Goal: Transaction & Acquisition: Book appointment/travel/reservation

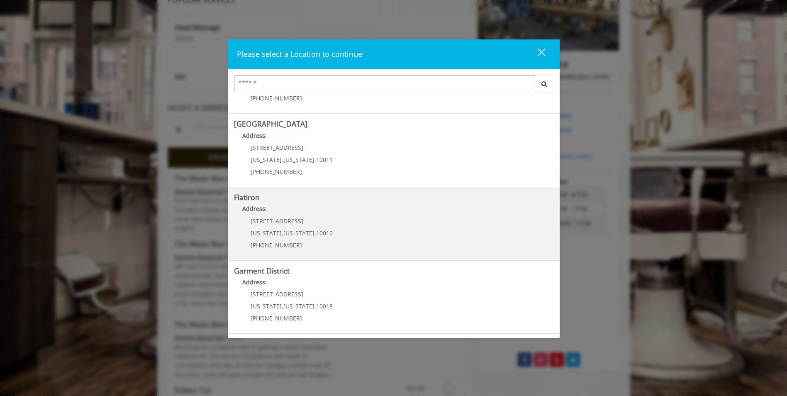
scroll to position [166, 0]
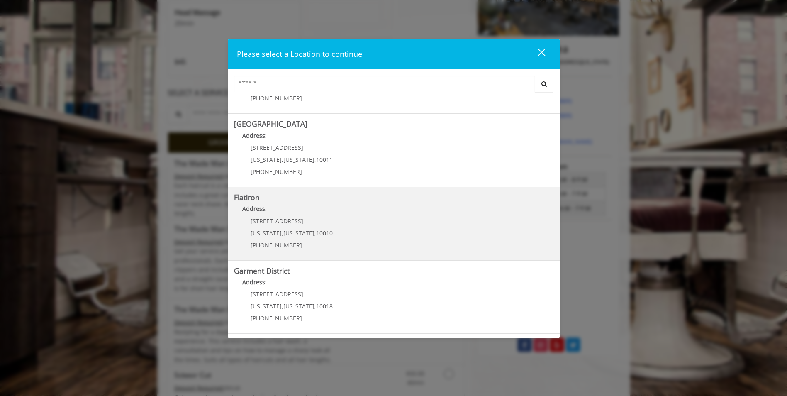
click at [312, 218] on p "[STREET_ADDRESS]" at bounding box center [291, 221] width 82 height 6
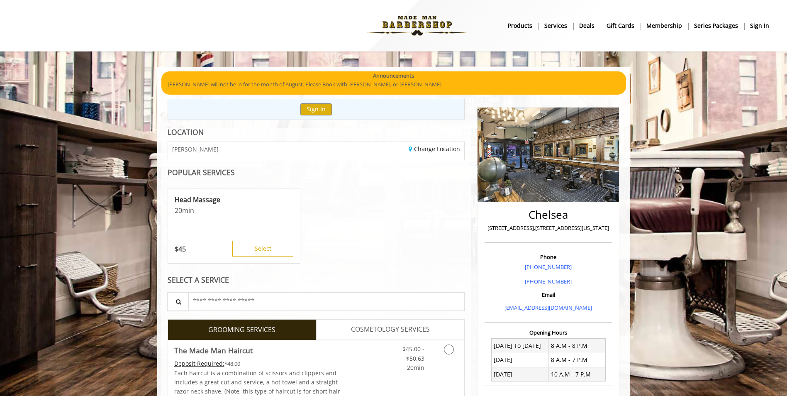
scroll to position [26, 0]
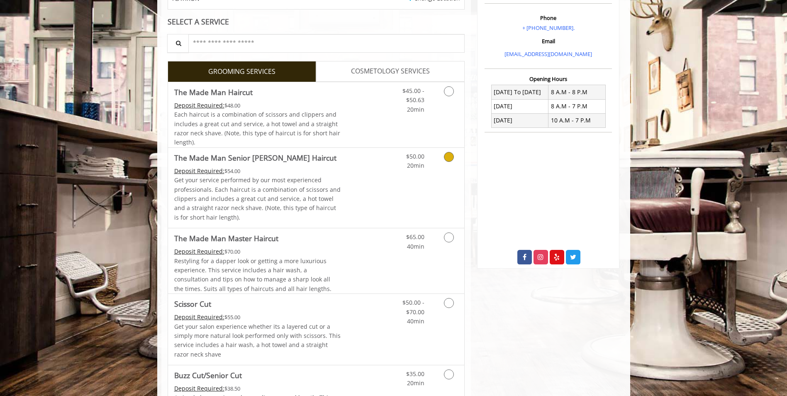
scroll to position [166, 0]
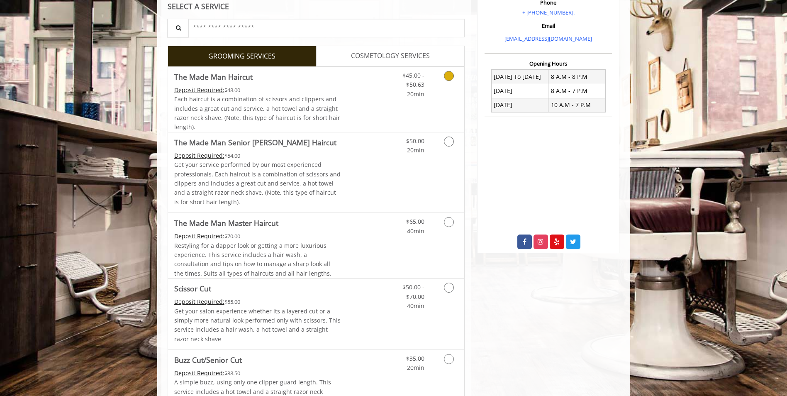
click at [445, 77] on icon "Grooming services" at bounding box center [449, 76] width 10 height 10
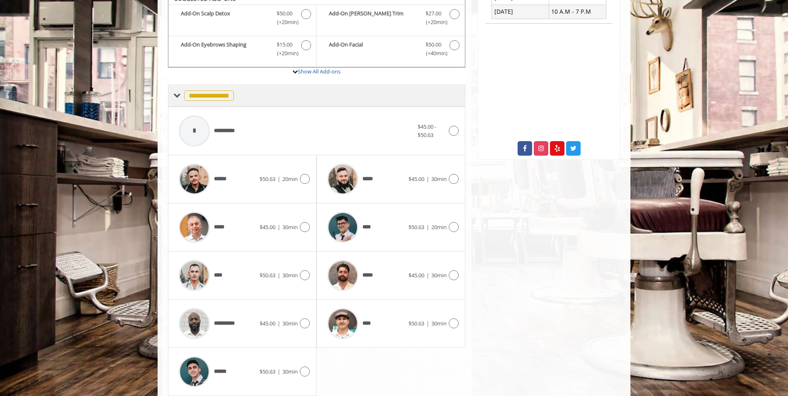
scroll to position [288, 0]
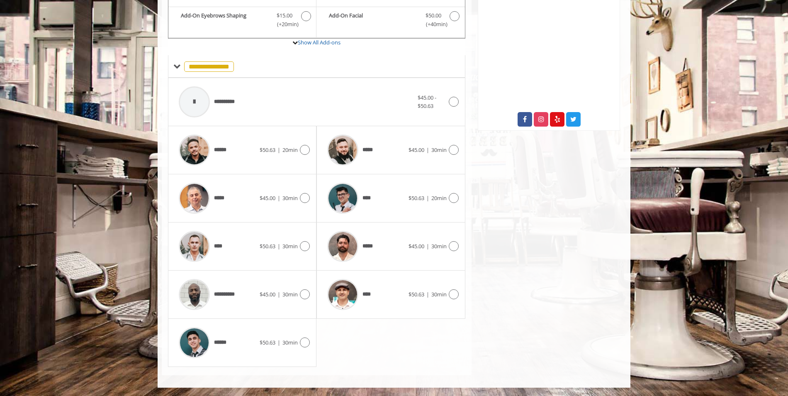
click at [461, 148] on div "***** $45.00 | 30min" at bounding box center [390, 150] width 148 height 48
click at [454, 149] on icon at bounding box center [454, 150] width 10 height 10
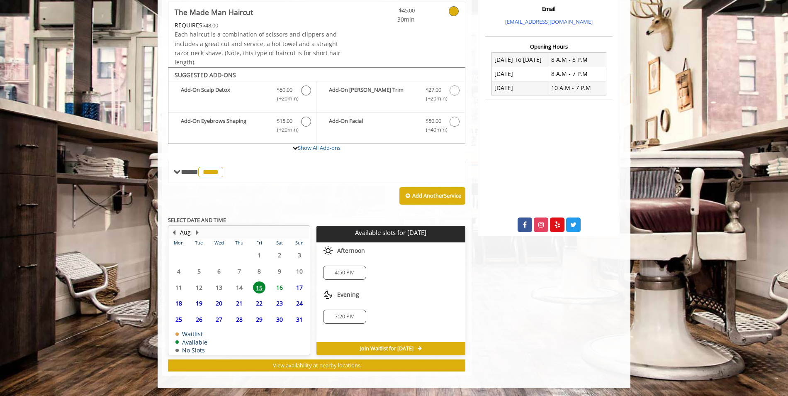
scroll to position [183, 0]
click at [351, 273] on span "4:50 PM" at bounding box center [344, 272] width 19 height 7
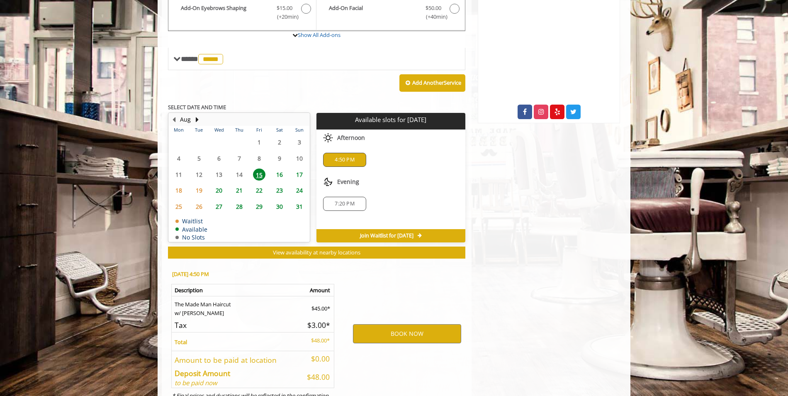
scroll to position [333, 0]
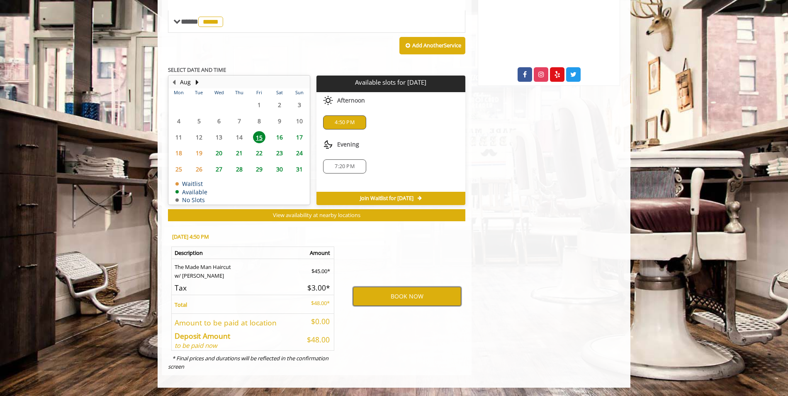
click at [388, 301] on button "BOOK NOW" at bounding box center [407, 296] width 108 height 19
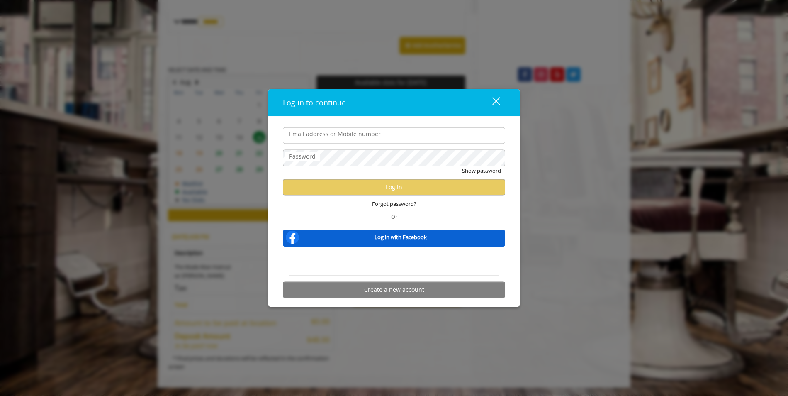
drag, startPoint x: 386, startPoint y: 303, endPoint x: 328, endPoint y: 219, distance: 102.2
click at [328, 219] on form "Email address or Mobile number Password Show password Log in Forgot password? O…" at bounding box center [394, 214] width 222 height 175
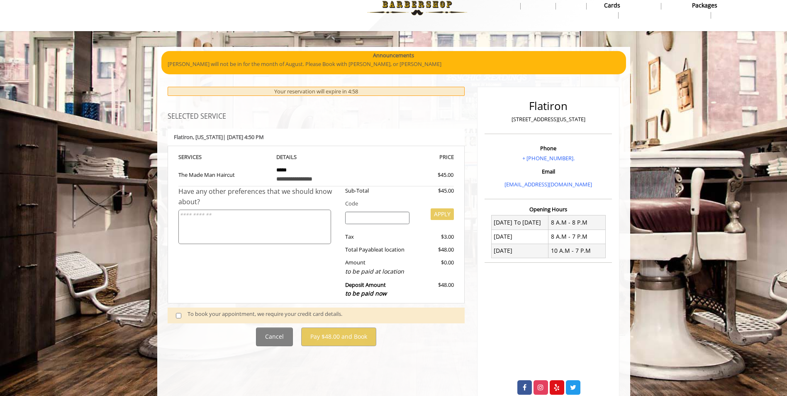
scroll to position [44, 0]
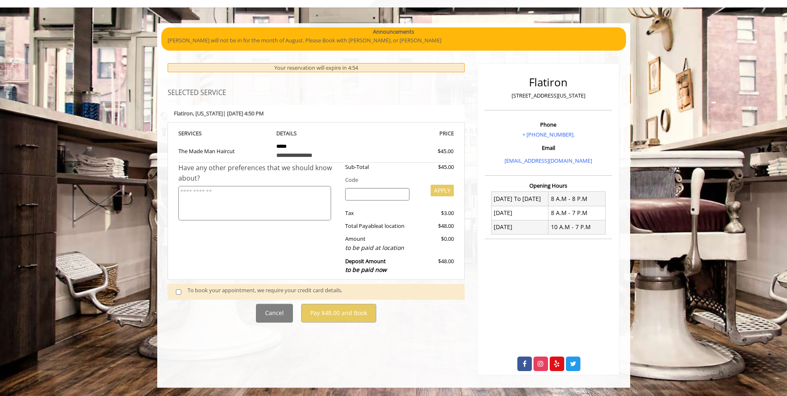
click at [179, 291] on span at bounding box center [182, 291] width 24 height 11
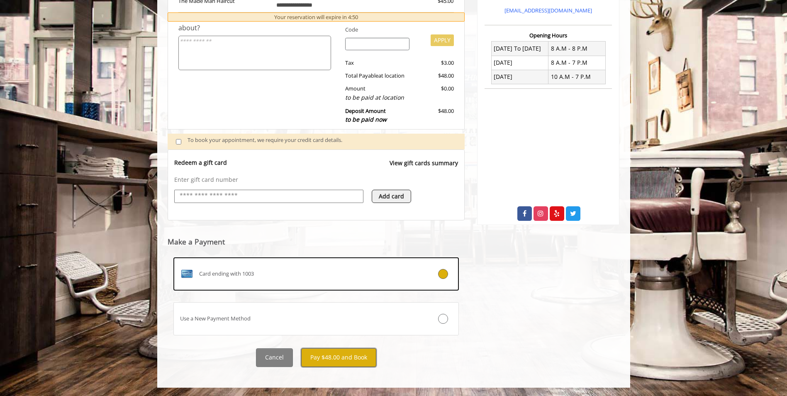
click at [348, 353] on button "Pay $48.00 and Book" at bounding box center [338, 357] width 75 height 19
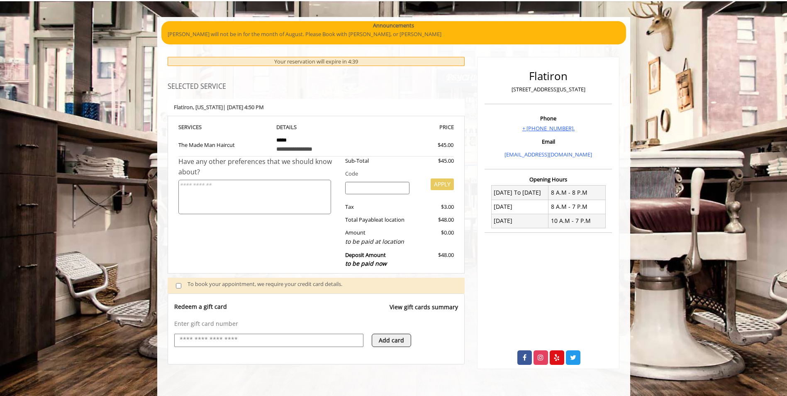
scroll to position [0, 0]
